Goal: Task Accomplishment & Management: Complete application form

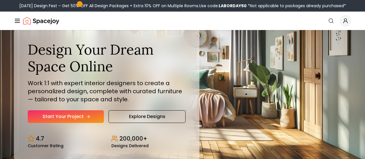
click at [69, 123] on link "Start Your Project" at bounding box center [66, 116] width 76 height 13
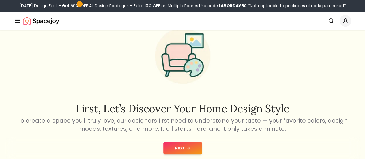
scroll to position [58, 0]
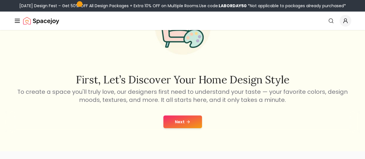
click at [185, 121] on button "Next" at bounding box center [183, 122] width 39 height 13
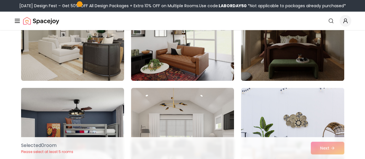
scroll to position [202, 0]
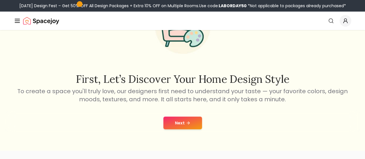
scroll to position [58, 0]
